Goal: Navigation & Orientation: Find specific page/section

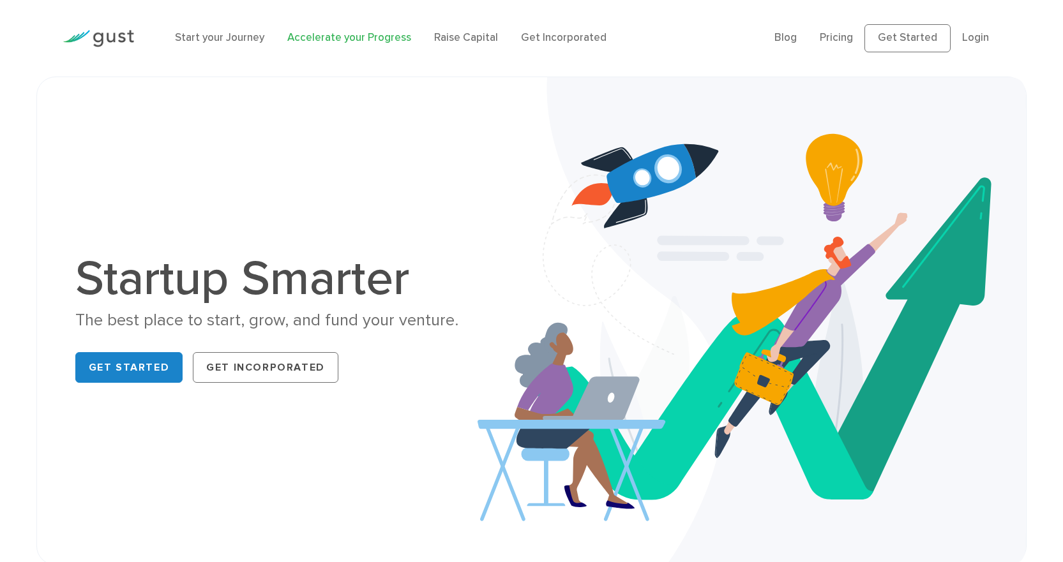
click at [349, 31] on link "Accelerate your Progress" at bounding box center [349, 37] width 124 height 13
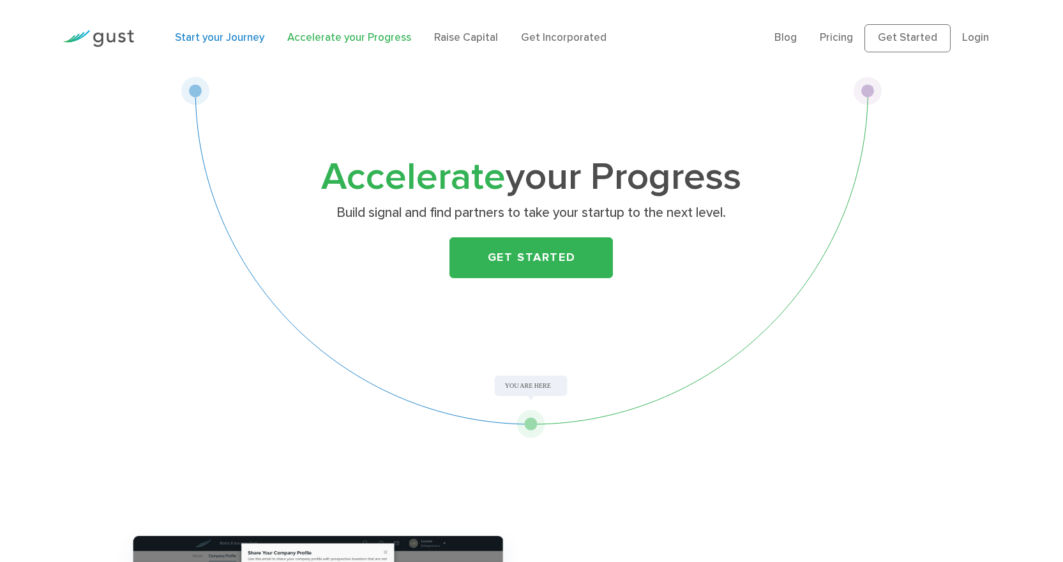
click at [227, 31] on link "Start your Journey" at bounding box center [219, 37] width 89 height 13
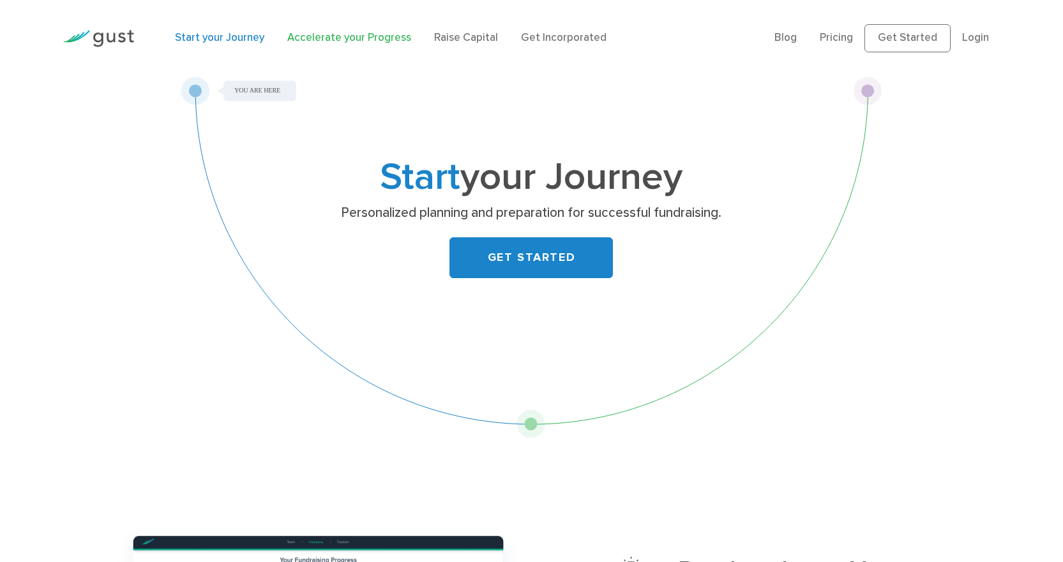
click at [370, 38] on link "Accelerate your Progress" at bounding box center [349, 37] width 124 height 13
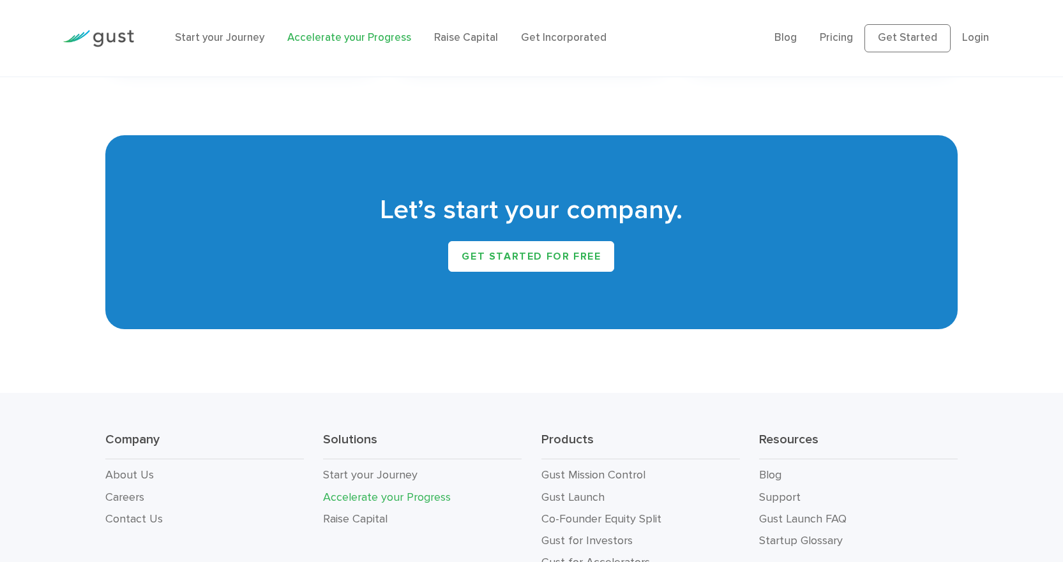
scroll to position [2312, 0]
